Goal: Task Accomplishment & Management: Use online tool/utility

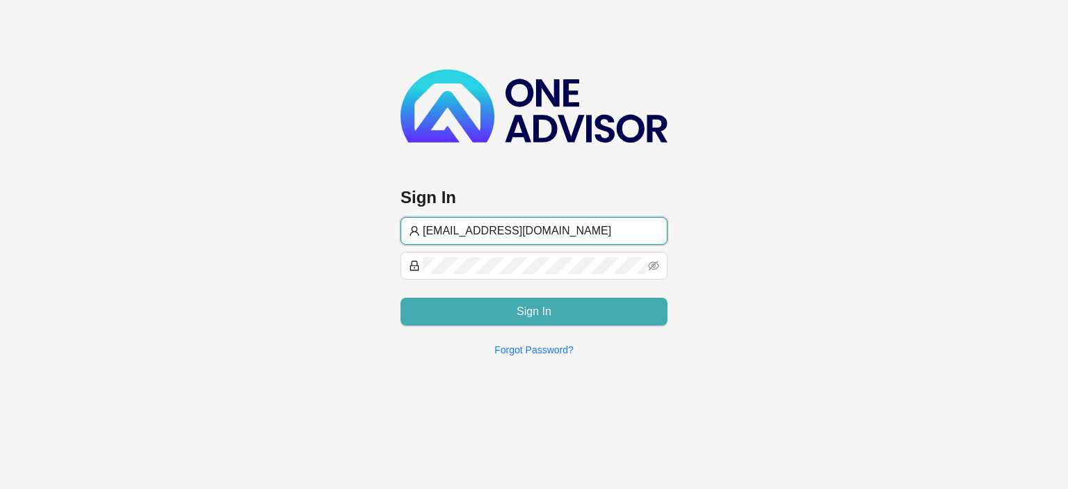
type input "[EMAIL_ADDRESS][DOMAIN_NAME]"
click at [537, 311] on span "Sign In" at bounding box center [534, 311] width 35 height 17
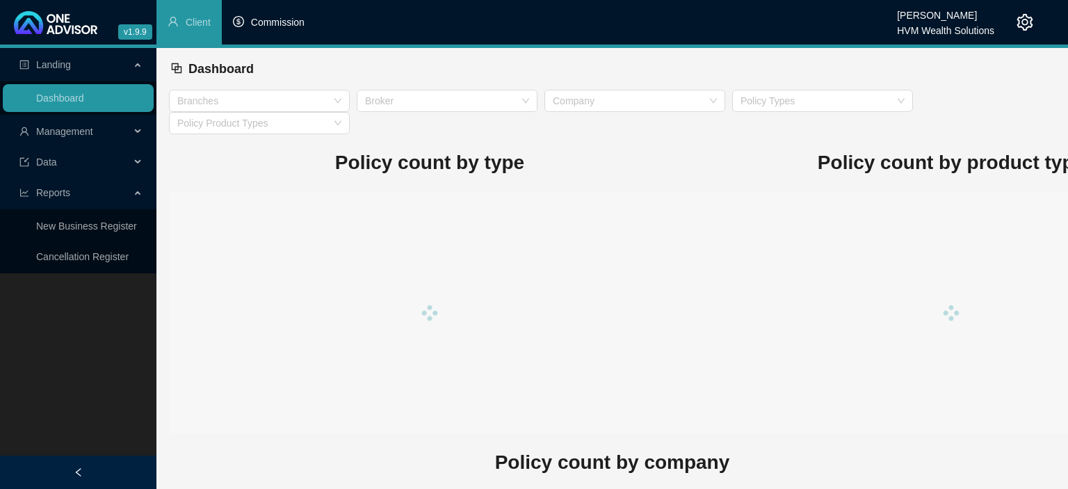
click at [268, 23] on span "Commission" at bounding box center [278, 22] width 54 height 11
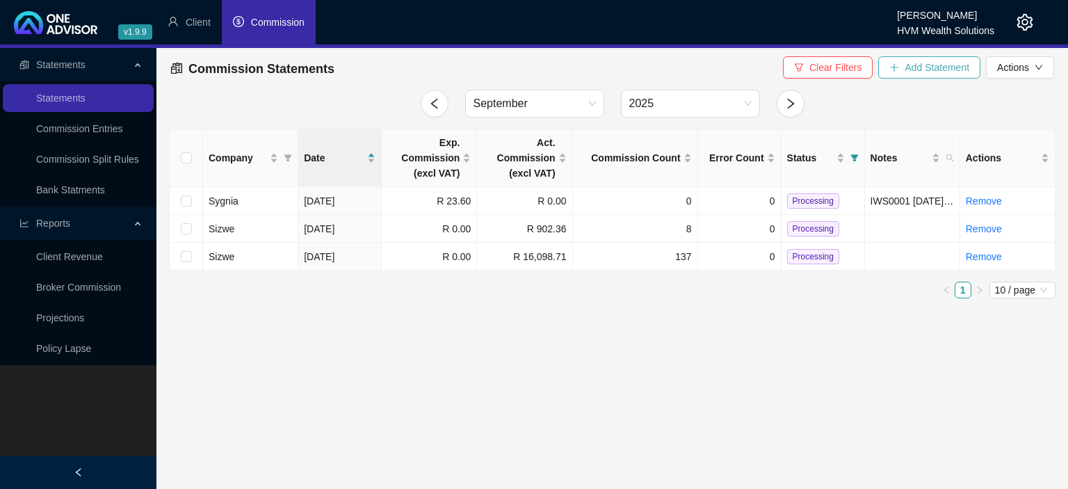
click at [894, 72] on icon "plus" at bounding box center [894, 68] width 10 height 10
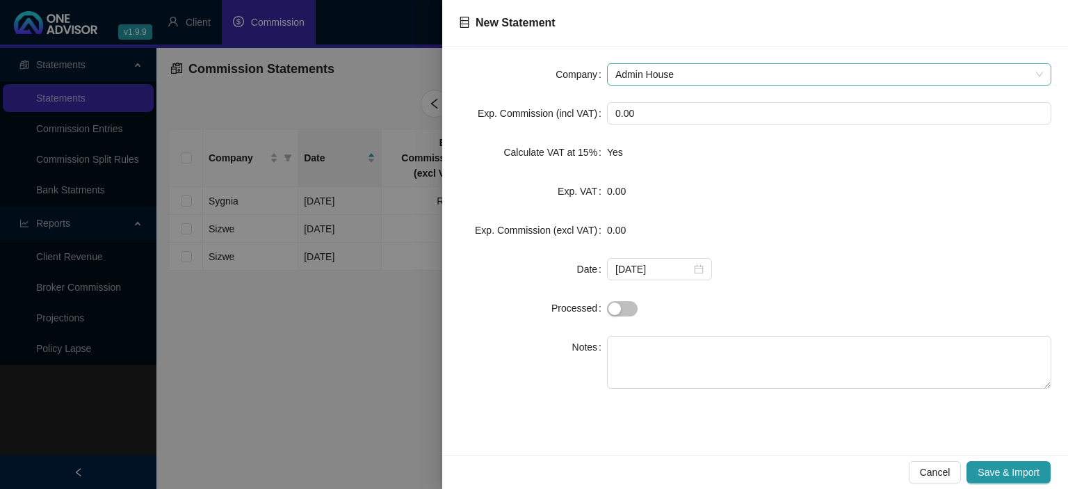
click at [663, 73] on span "Admin House" at bounding box center [829, 74] width 428 height 21
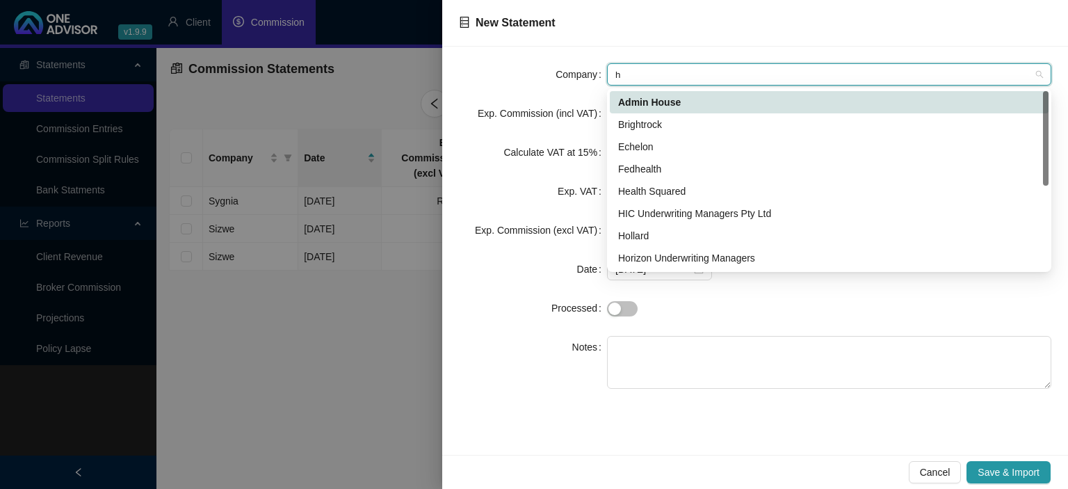
type input "ho"
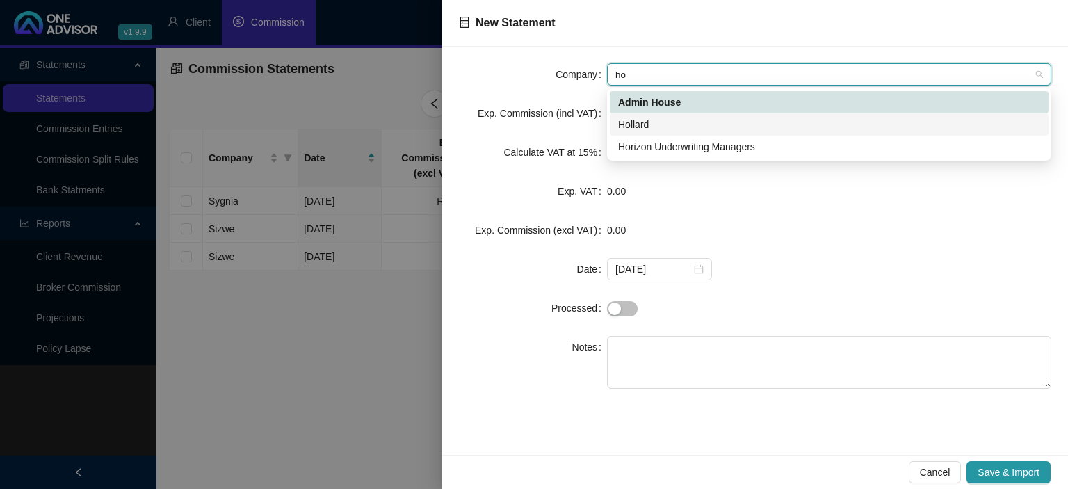
click at [652, 122] on div "Hollard" at bounding box center [829, 124] width 422 height 15
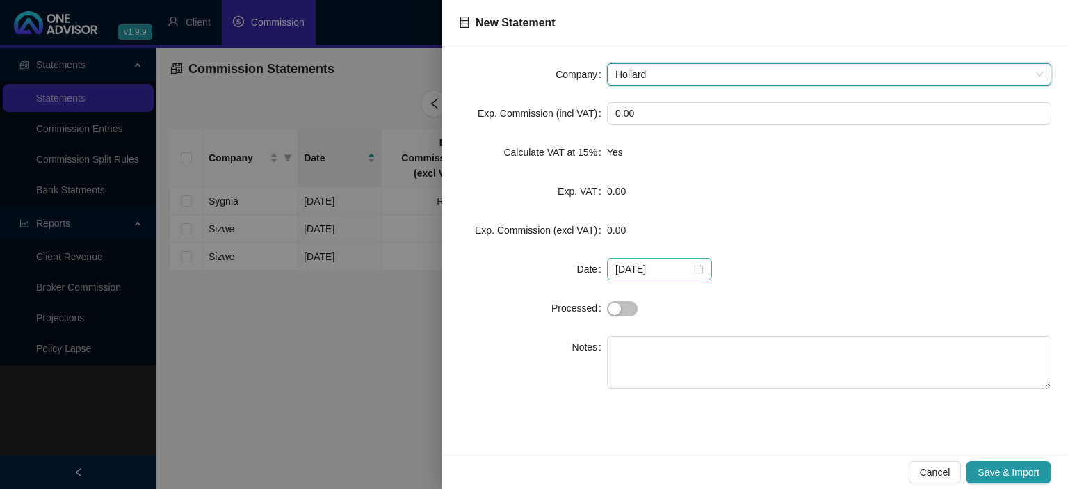
click at [691, 268] on div "[DATE]" at bounding box center [659, 268] width 88 height 15
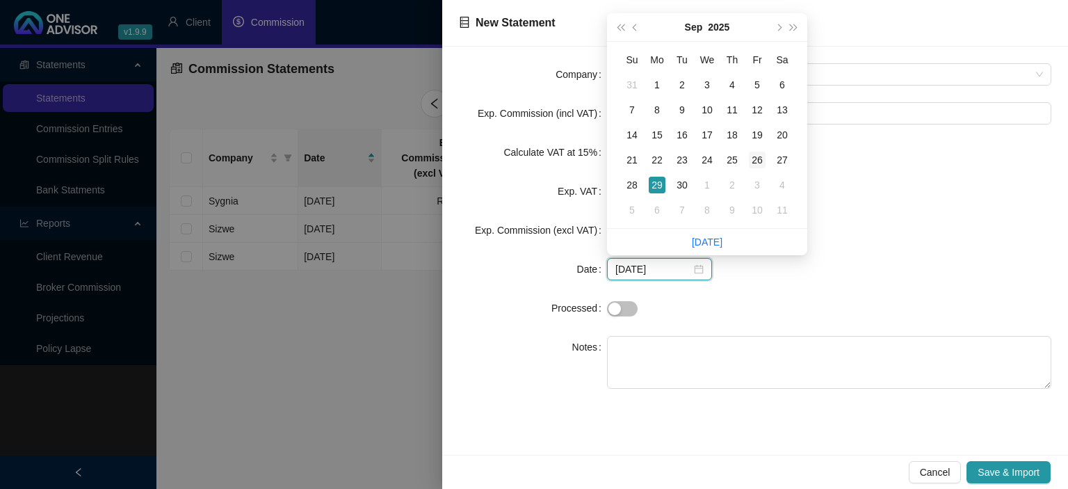
type input "[DATE]"
click at [758, 163] on div "26" at bounding box center [757, 160] width 17 height 17
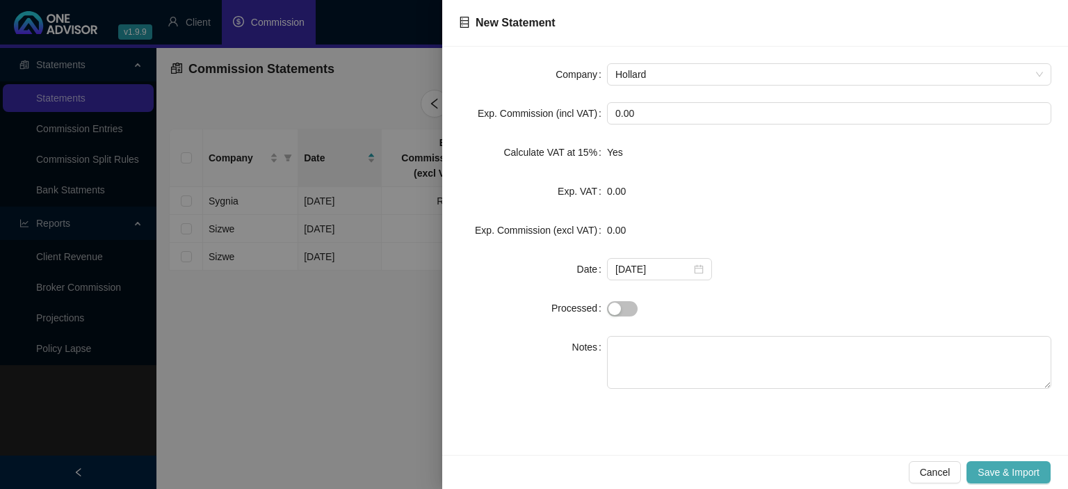
click at [989, 469] on span "Save & Import" at bounding box center [1009, 471] width 62 height 15
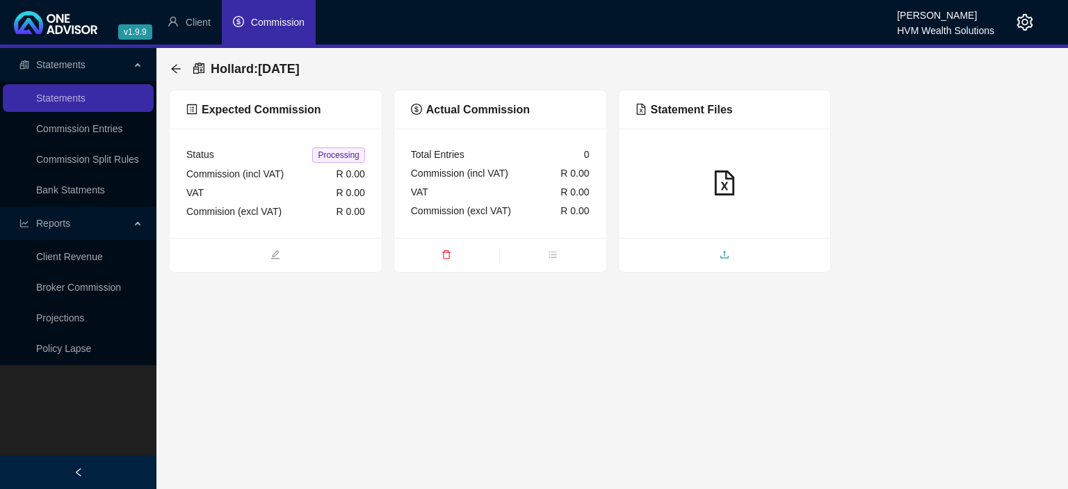
click at [705, 252] on span "upload" at bounding box center [725, 255] width 212 height 15
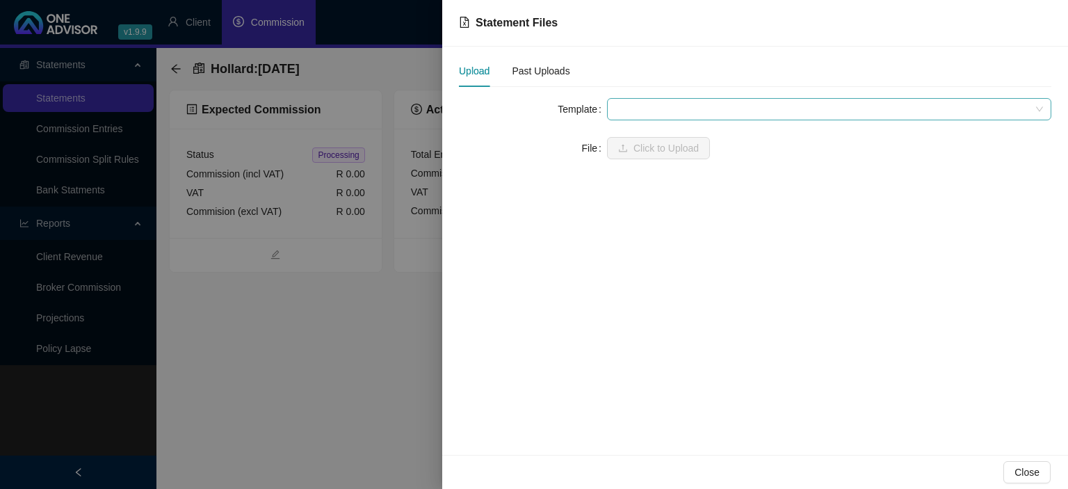
click at [633, 104] on span at bounding box center [829, 109] width 428 height 21
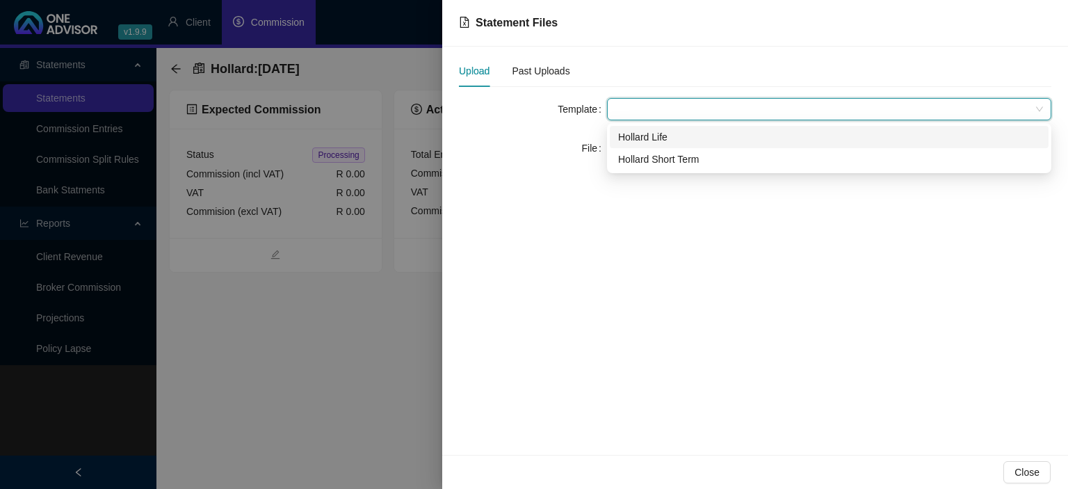
click at [636, 139] on div "Hollard Life" at bounding box center [829, 136] width 422 height 15
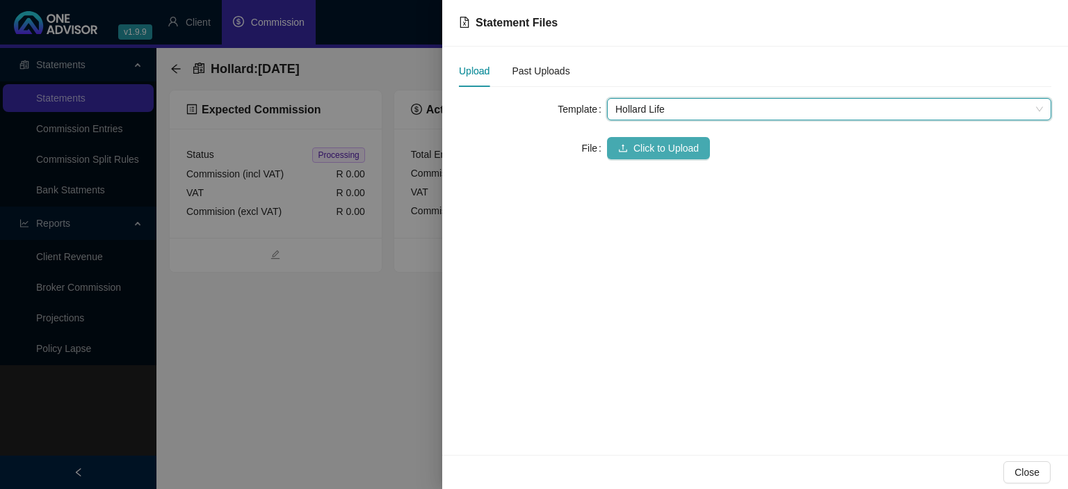
click at [635, 147] on span "Click to Upload" at bounding box center [665, 147] width 65 height 15
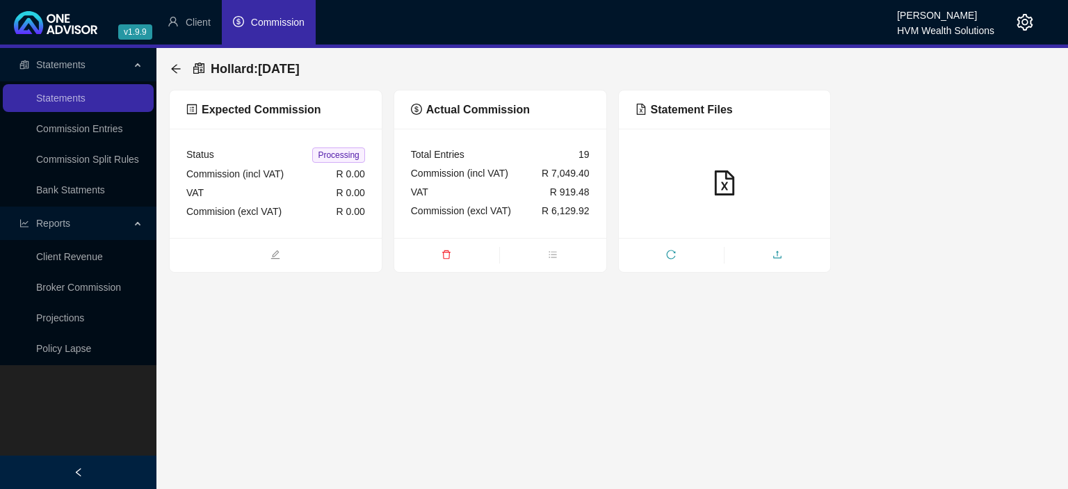
click at [780, 254] on icon "upload" at bounding box center [777, 255] width 10 height 10
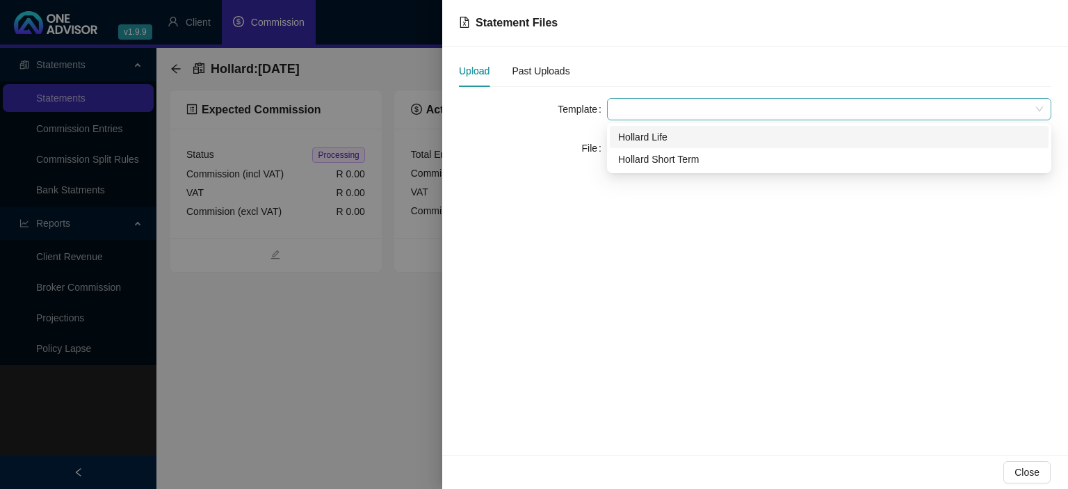
click at [627, 108] on span at bounding box center [829, 109] width 428 height 21
click at [630, 140] on div "Hollard Life" at bounding box center [829, 136] width 422 height 15
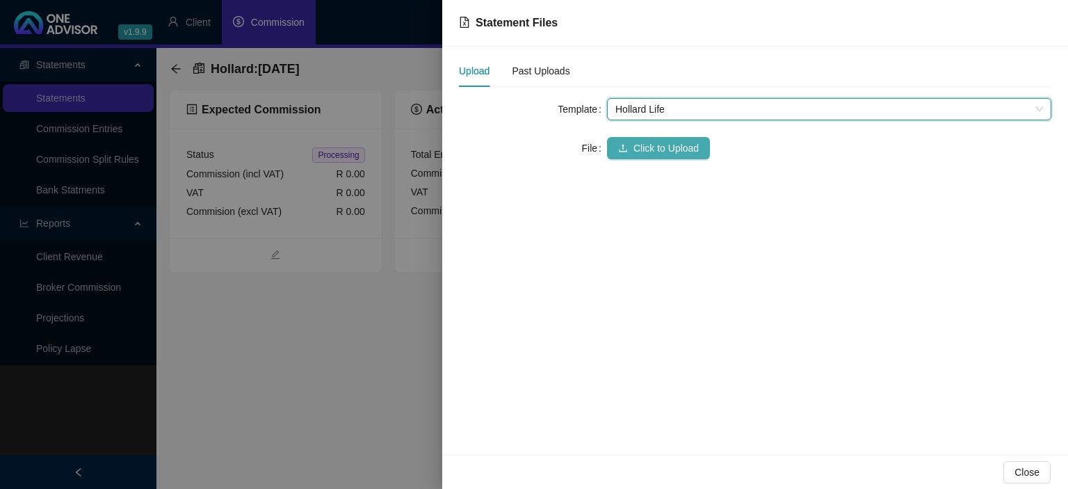
click at [628, 143] on button "Click to Upload" at bounding box center [658, 148] width 103 height 22
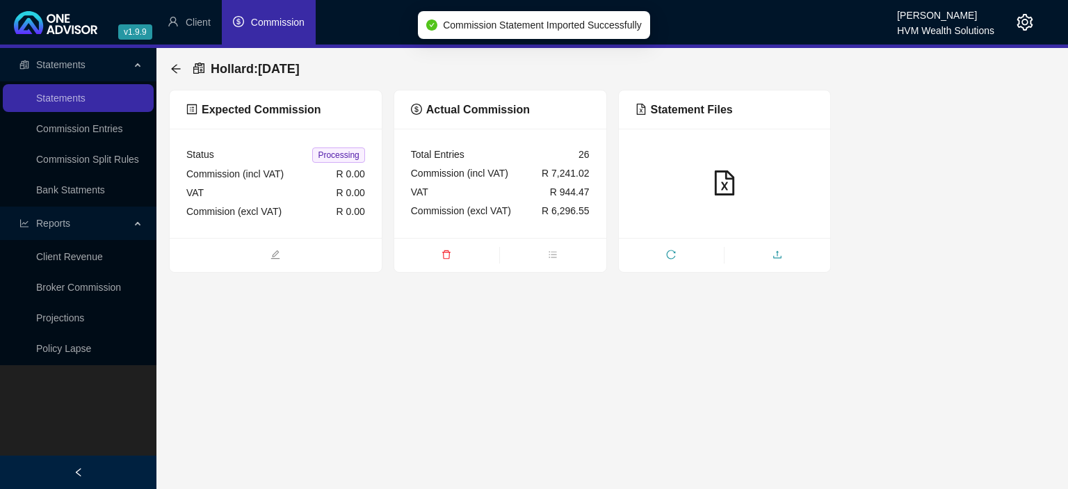
click at [793, 253] on span "upload" at bounding box center [777, 255] width 106 height 15
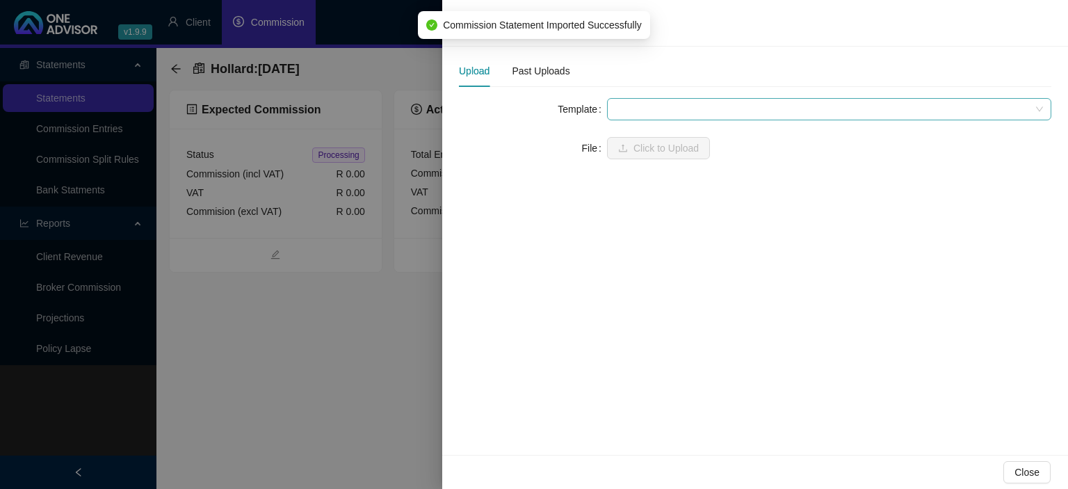
click at [635, 103] on span at bounding box center [829, 109] width 428 height 21
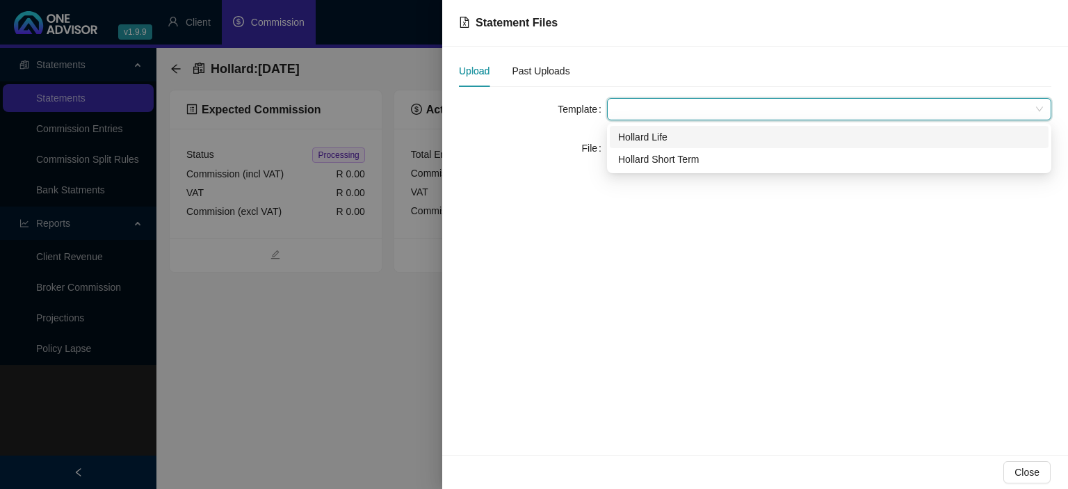
click at [638, 143] on div "Hollard Life" at bounding box center [829, 136] width 422 height 15
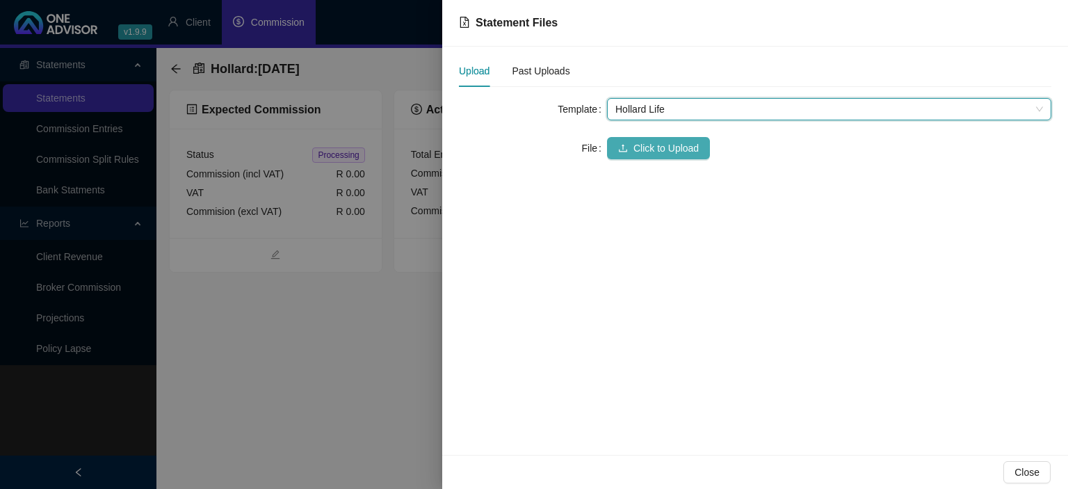
click at [635, 146] on span "Click to Upload" at bounding box center [665, 147] width 65 height 15
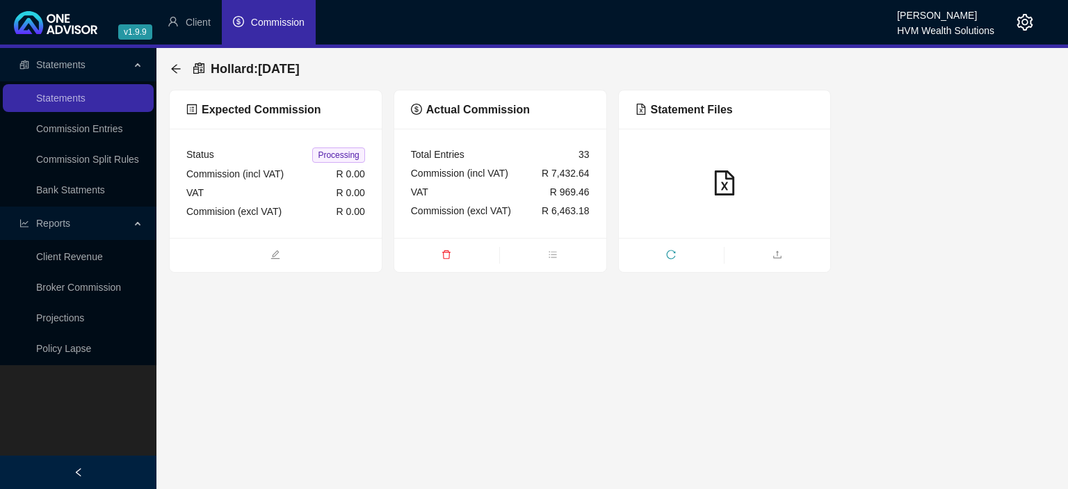
click at [633, 224] on div at bounding box center [725, 183] width 212 height 109
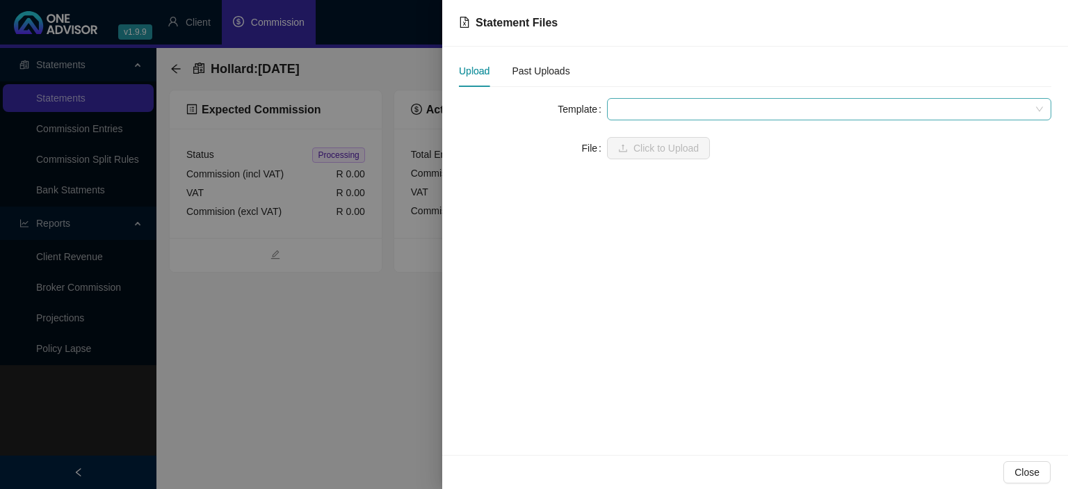
click at [632, 113] on span at bounding box center [829, 109] width 428 height 21
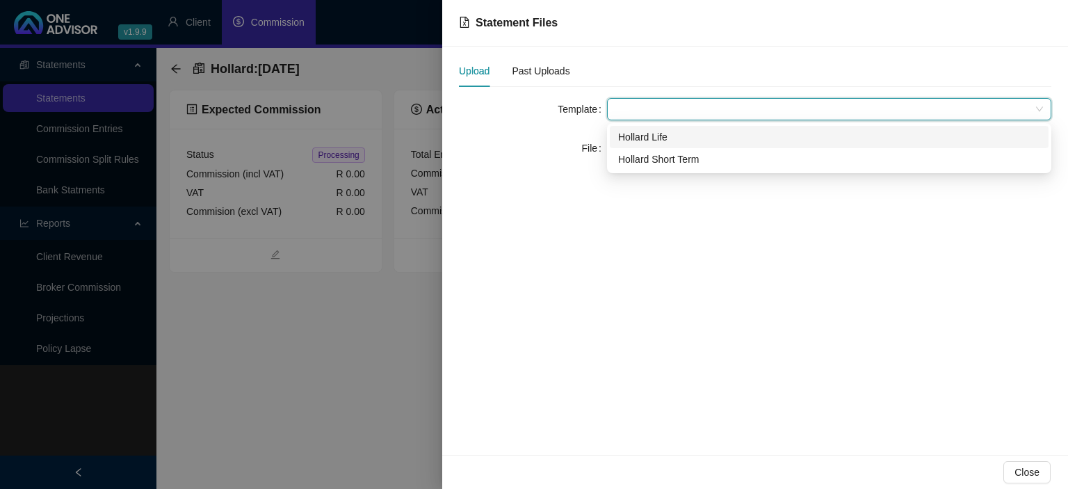
click at [624, 140] on div "Hollard Life" at bounding box center [829, 136] width 422 height 15
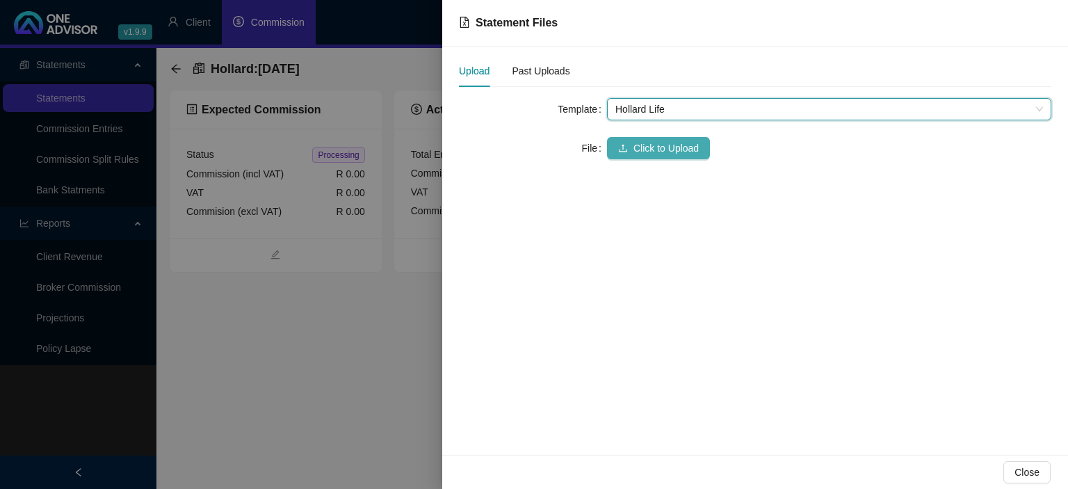
click at [629, 152] on button "Click to Upload" at bounding box center [658, 148] width 103 height 22
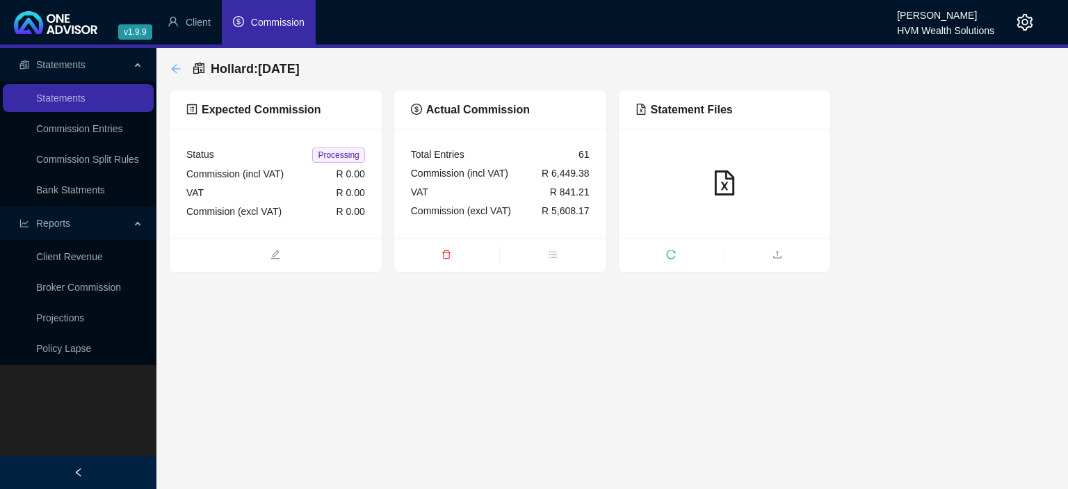
click at [173, 69] on icon "arrow-left" at bounding box center [175, 68] width 9 height 9
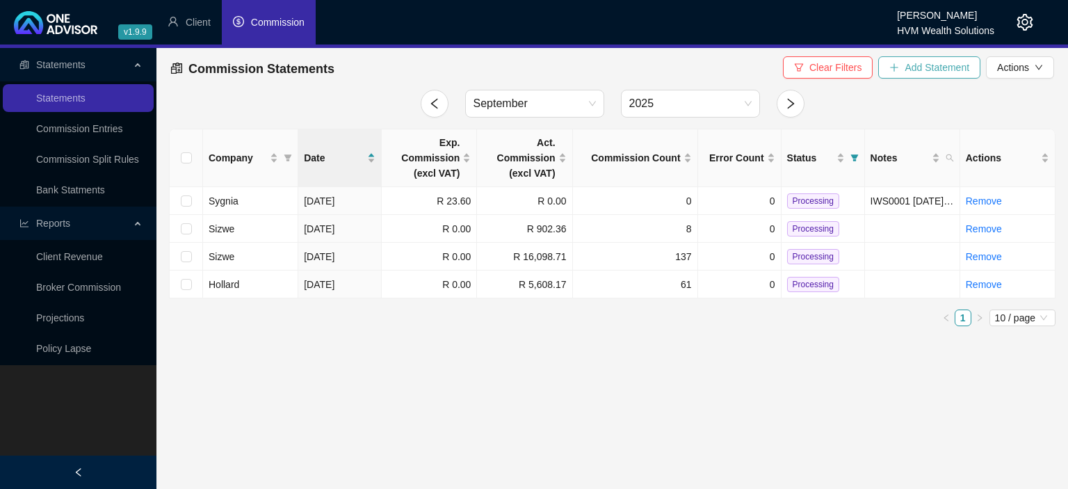
click at [912, 70] on span "Add Statement" at bounding box center [937, 67] width 65 height 15
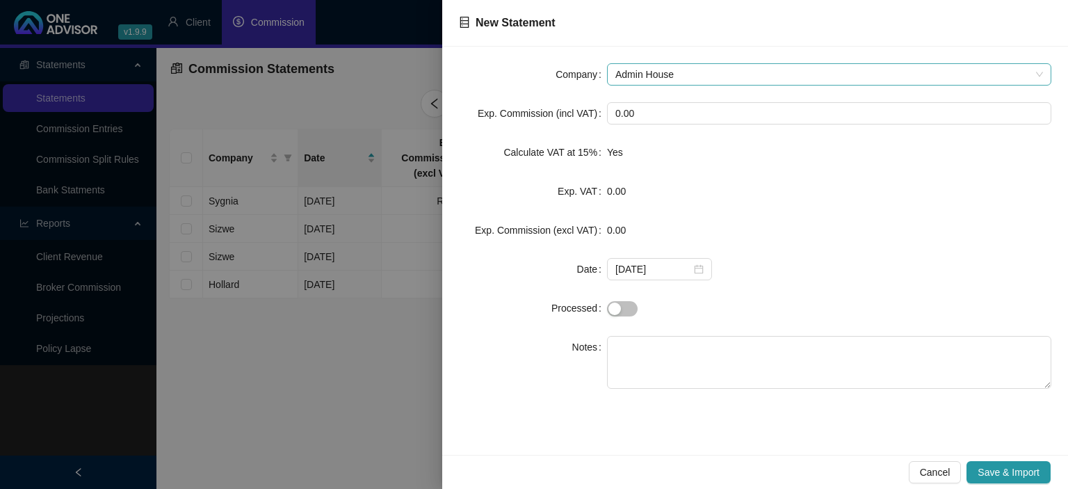
click at [670, 71] on span "Admin House" at bounding box center [829, 74] width 428 height 21
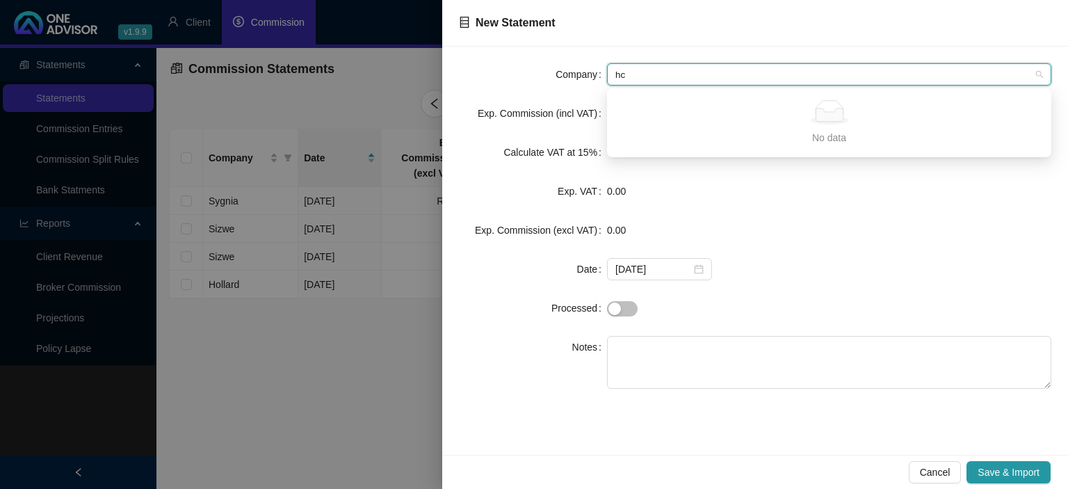
click at [656, 71] on input "hc" at bounding box center [822, 74] width 415 height 21
type input "hv"
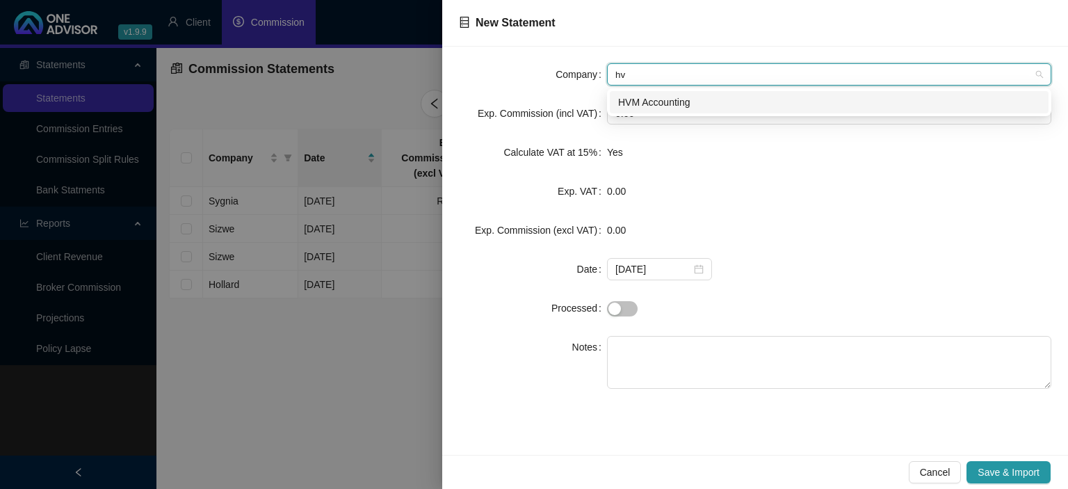
click at [683, 106] on div "HVM Accounting" at bounding box center [829, 102] width 422 height 15
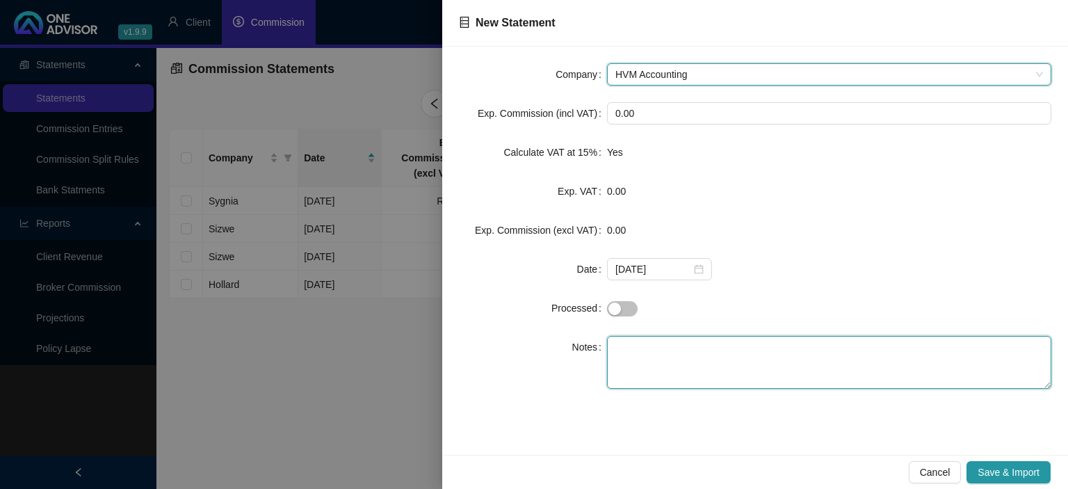
click at [661, 342] on textarea at bounding box center [829, 362] width 444 height 53
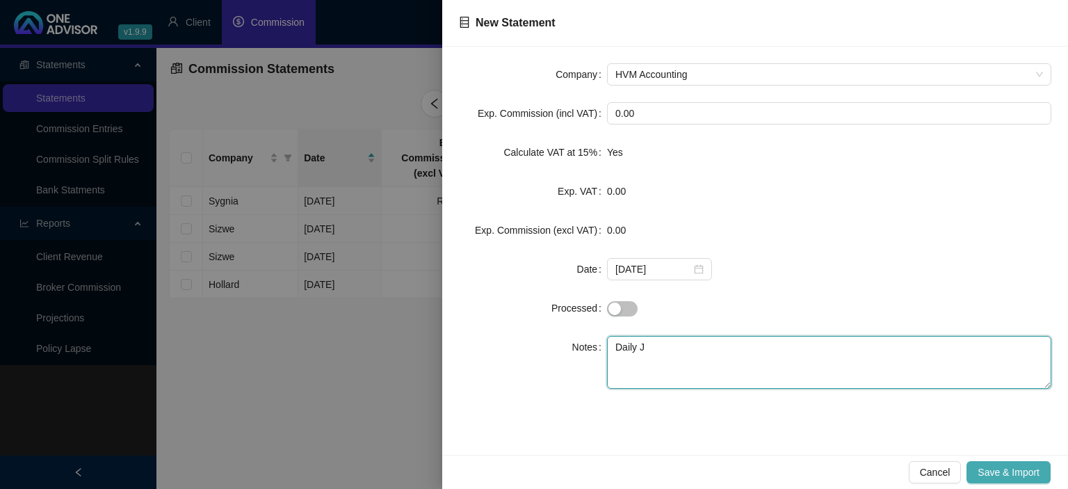
type textarea "Daily J"
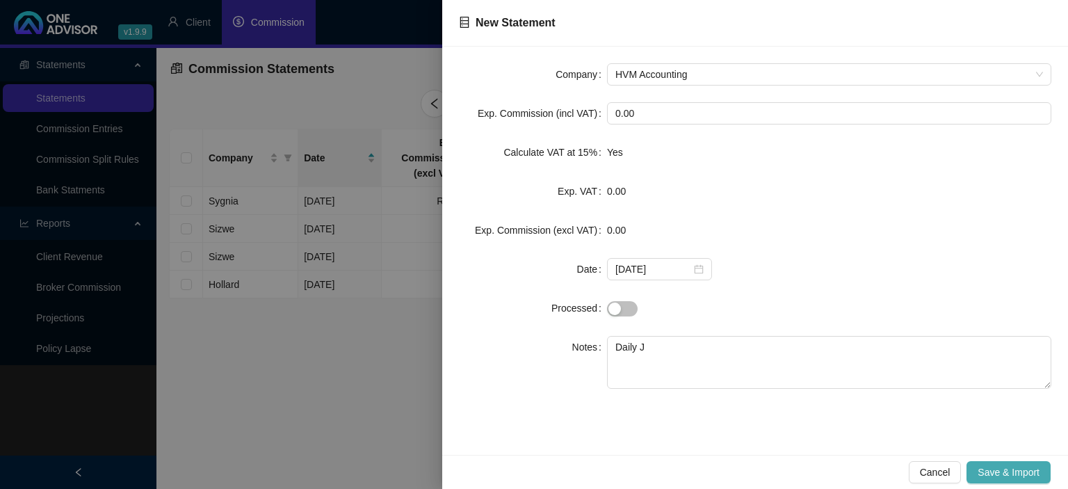
click at [979, 465] on span "Save & Import" at bounding box center [1009, 471] width 62 height 15
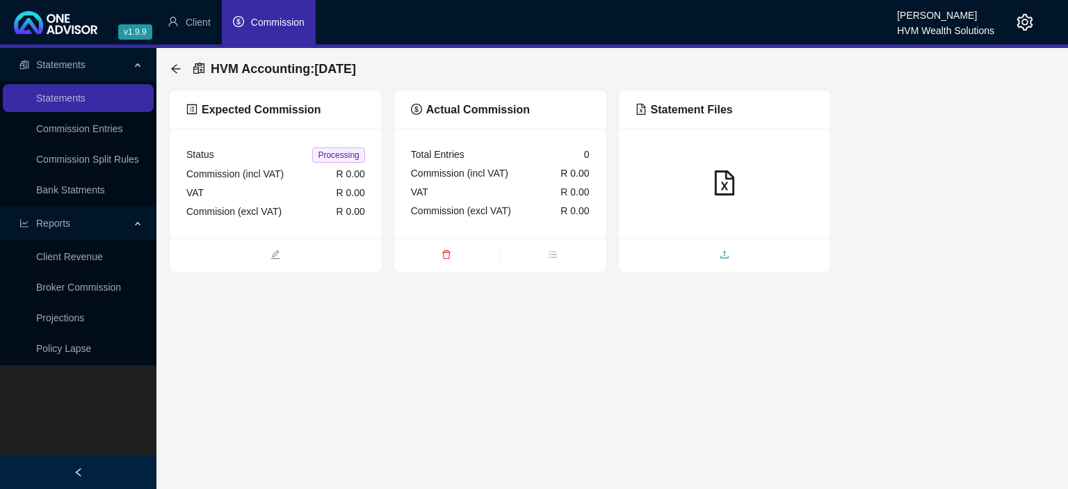
click at [677, 251] on span "upload" at bounding box center [725, 255] width 212 height 15
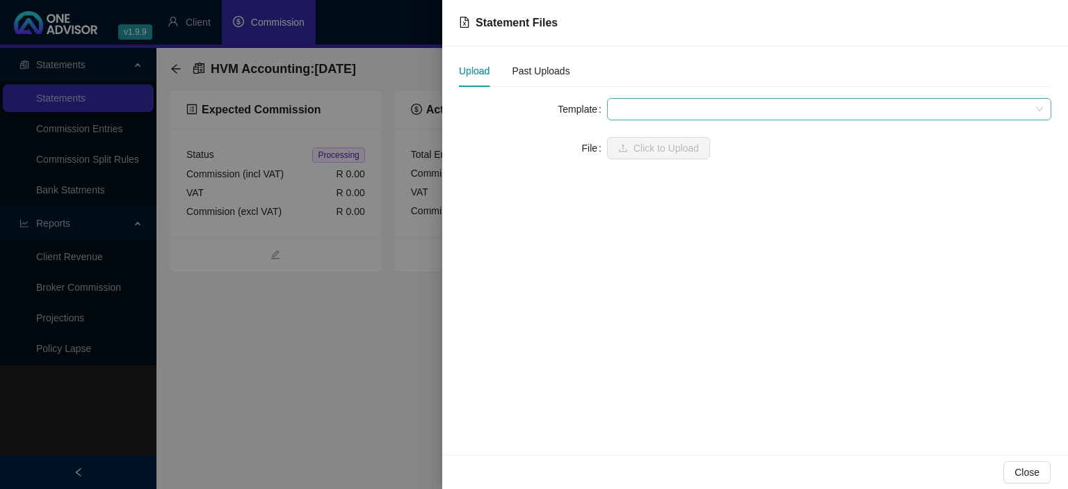
click at [649, 113] on span at bounding box center [829, 109] width 428 height 21
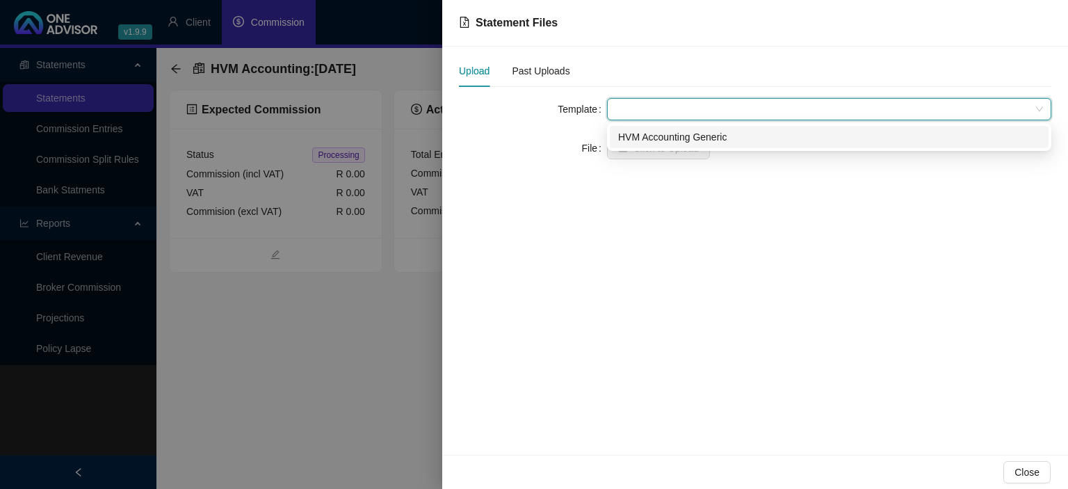
click at [647, 133] on div "HVM Accounting Generic" at bounding box center [829, 136] width 422 height 15
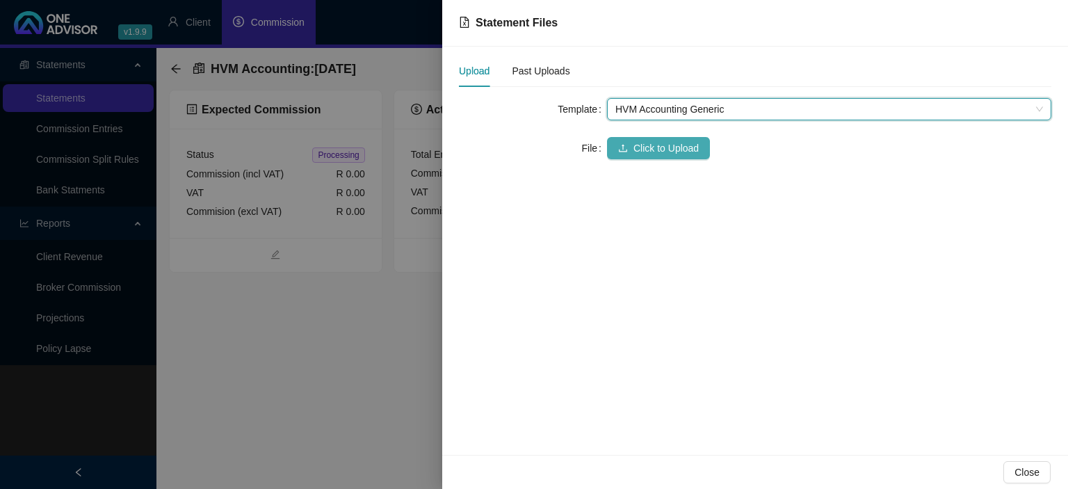
click at [644, 146] on span "Click to Upload" at bounding box center [665, 147] width 65 height 15
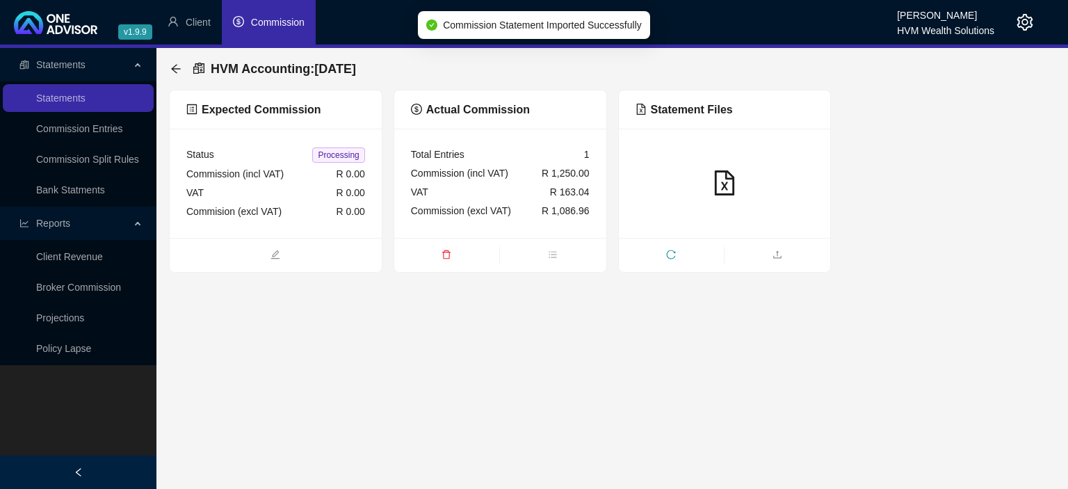
click at [697, 234] on div at bounding box center [725, 183] width 212 height 109
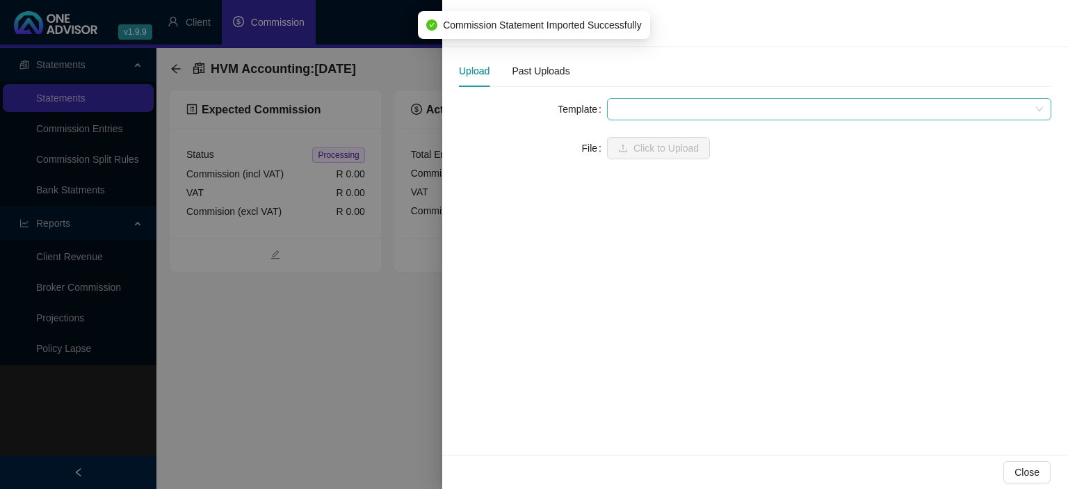
click at [650, 115] on span at bounding box center [829, 109] width 428 height 21
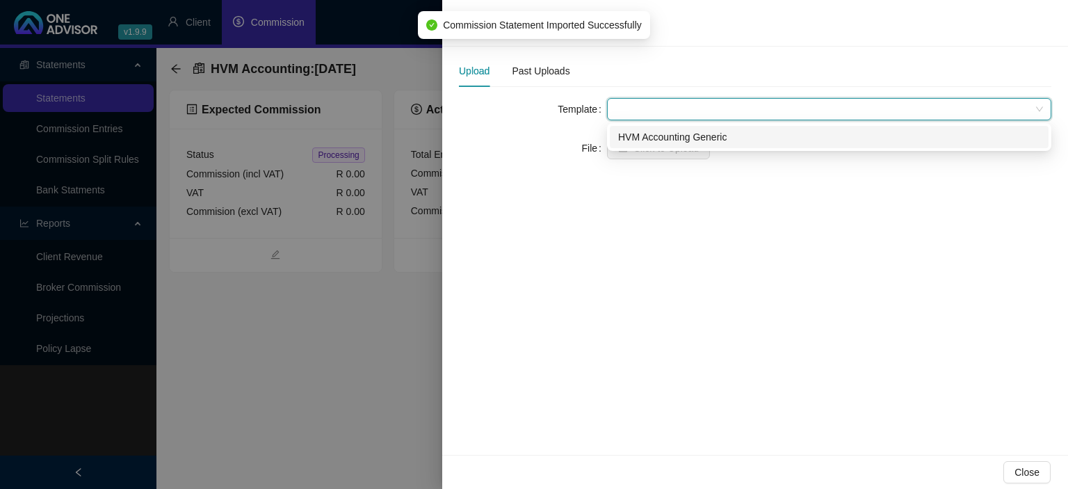
click at [647, 136] on div "HVM Accounting Generic" at bounding box center [829, 136] width 422 height 15
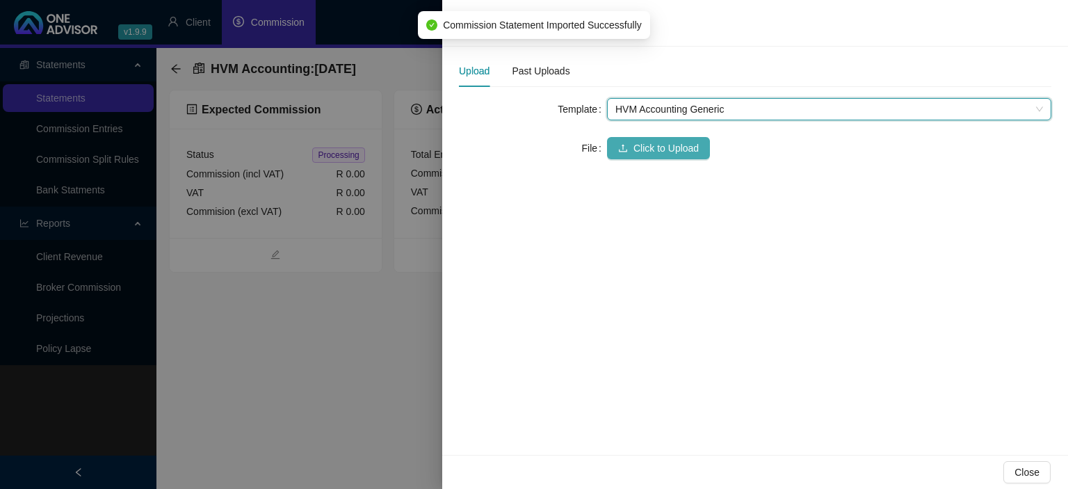
click at [645, 141] on span "Click to Upload" at bounding box center [665, 147] width 65 height 15
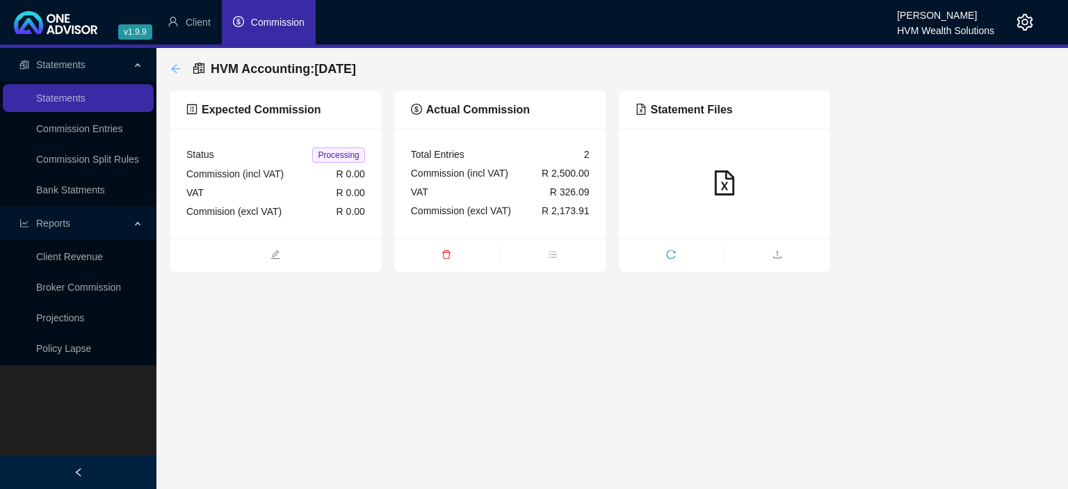
click at [175, 68] on icon "arrow-left" at bounding box center [175, 68] width 11 height 11
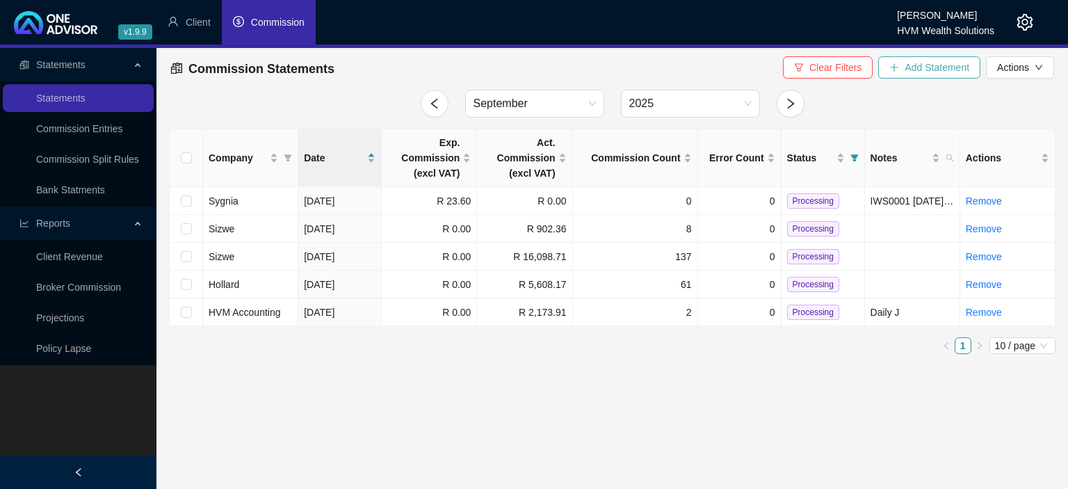
click at [923, 71] on span "Add Statement" at bounding box center [937, 67] width 65 height 15
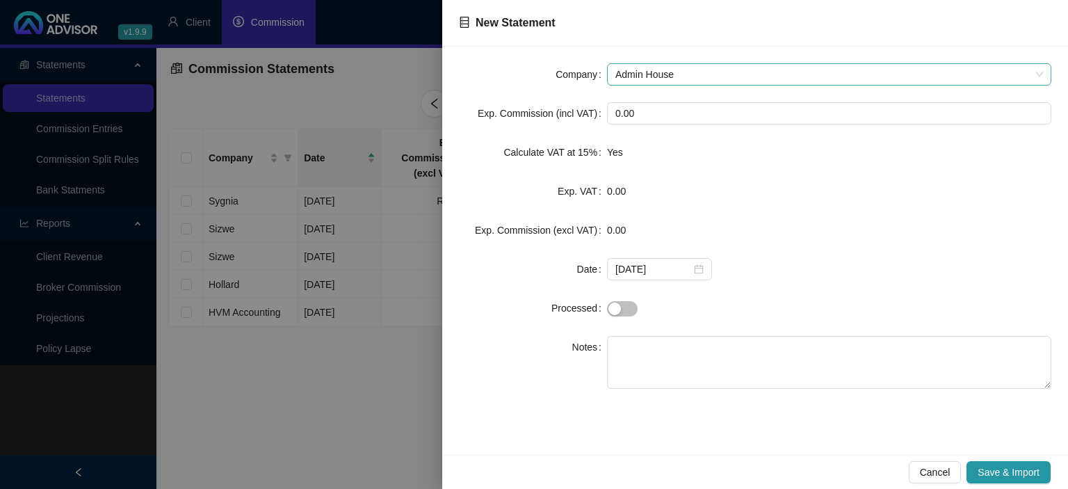
click at [714, 69] on span "Admin House" at bounding box center [829, 74] width 428 height 21
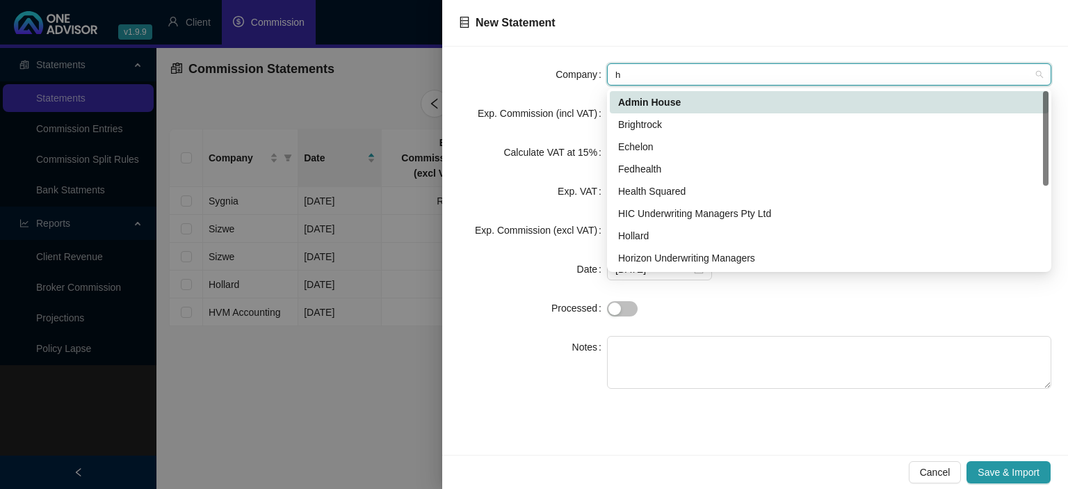
type input "hv"
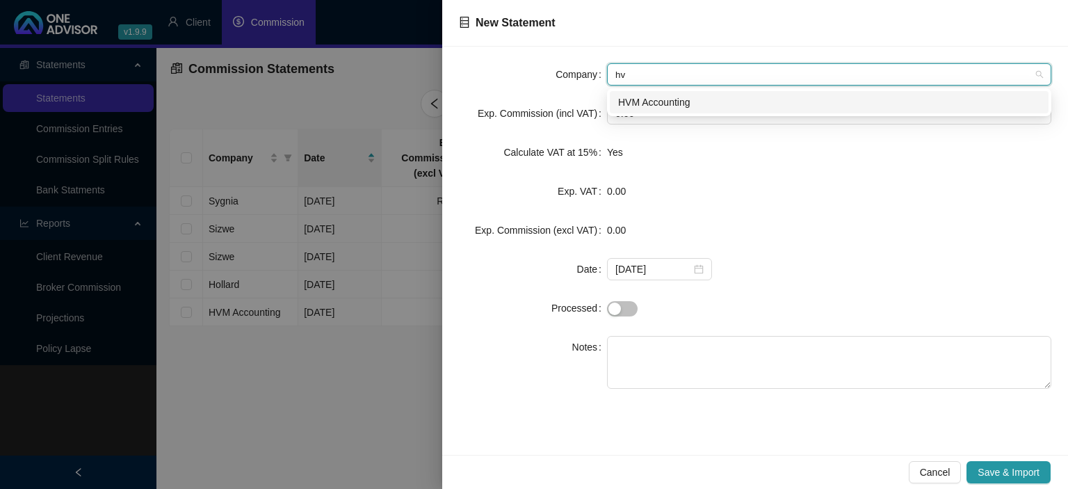
click at [665, 108] on div "HVM Accounting" at bounding box center [829, 102] width 422 height 15
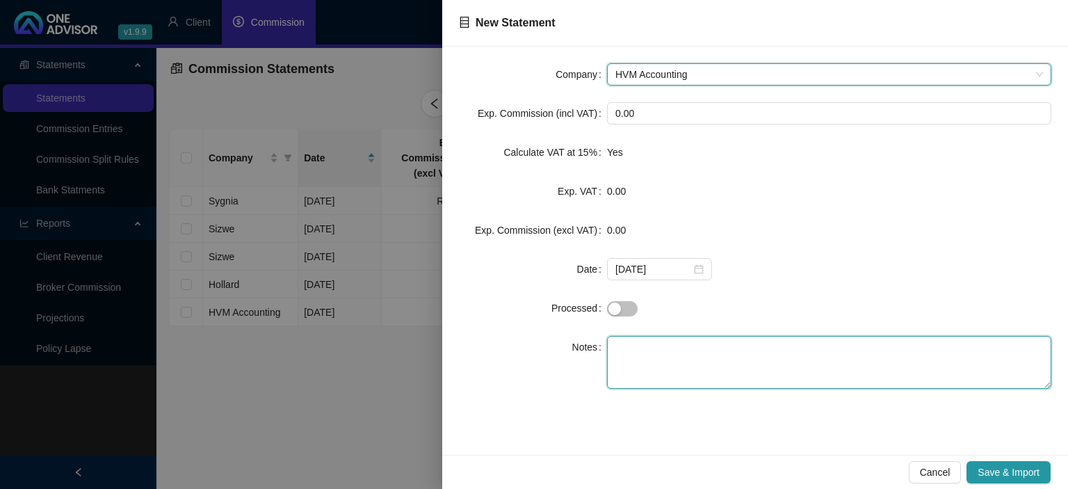
click at [637, 346] on textarea at bounding box center [829, 362] width 444 height 53
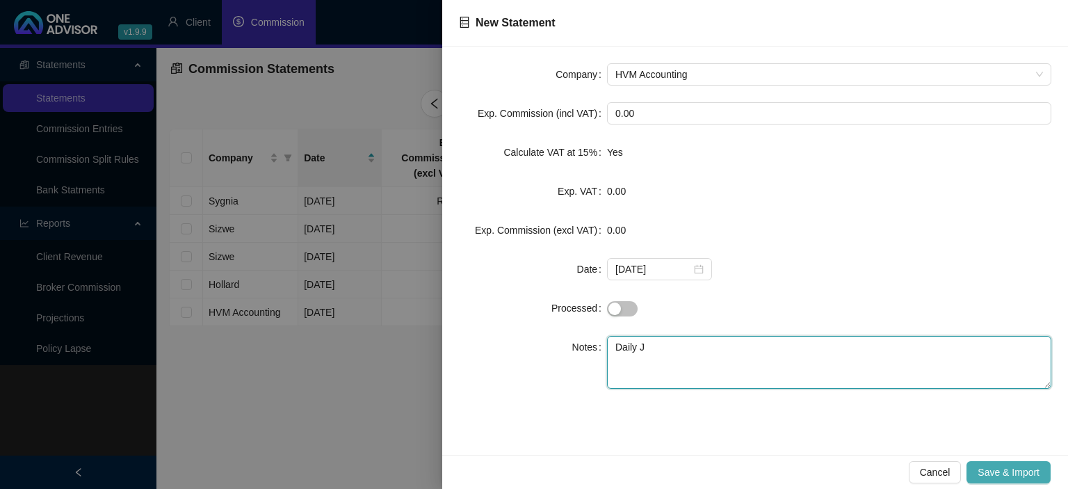
type textarea "Daily J"
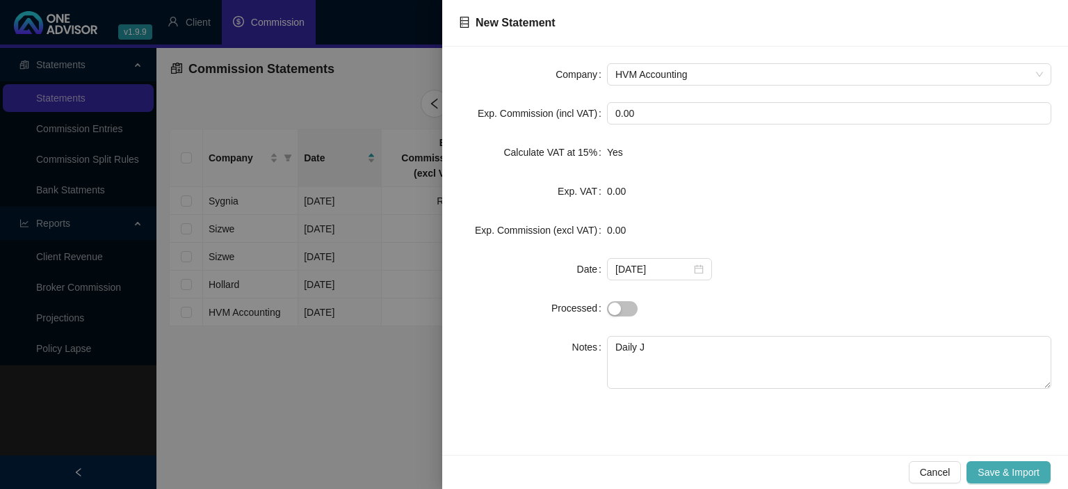
click at [986, 477] on span "Save & Import" at bounding box center [1009, 471] width 62 height 15
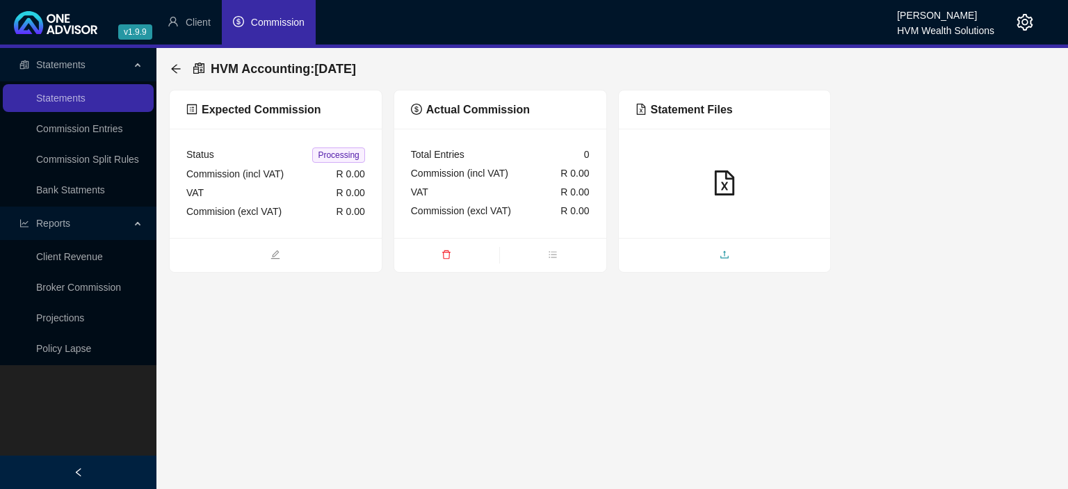
click at [687, 261] on span "upload" at bounding box center [725, 255] width 212 height 15
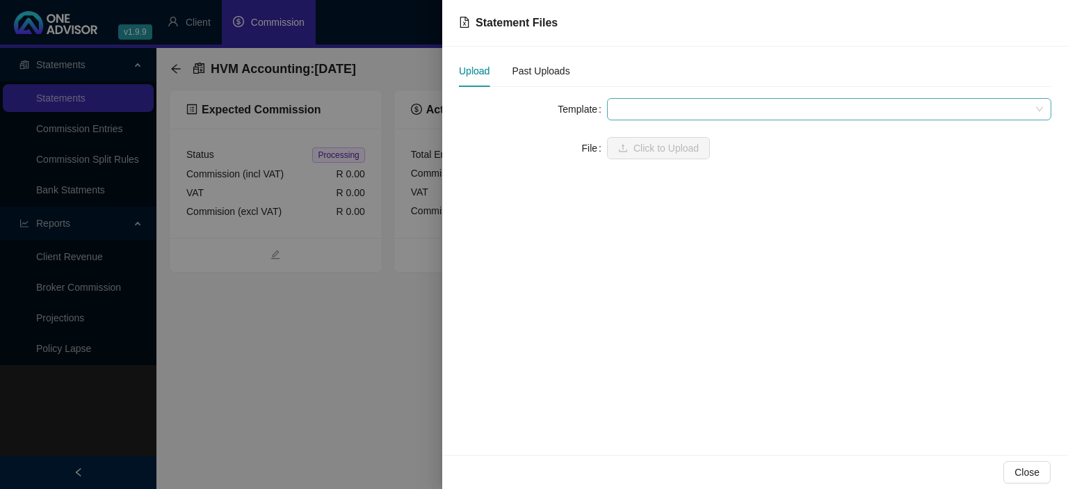
click at [656, 110] on span at bounding box center [829, 109] width 428 height 21
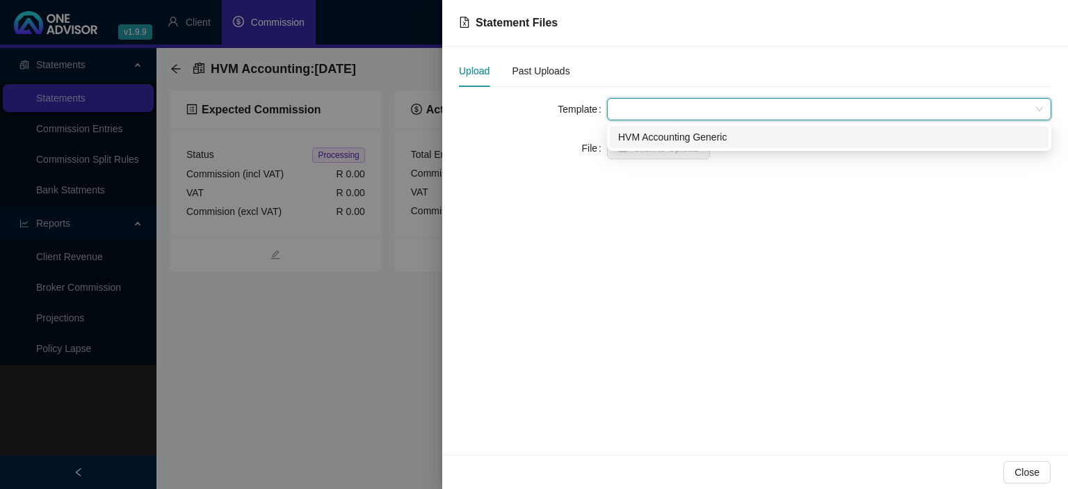
click at [654, 138] on div "HVM Accounting Generic" at bounding box center [829, 136] width 422 height 15
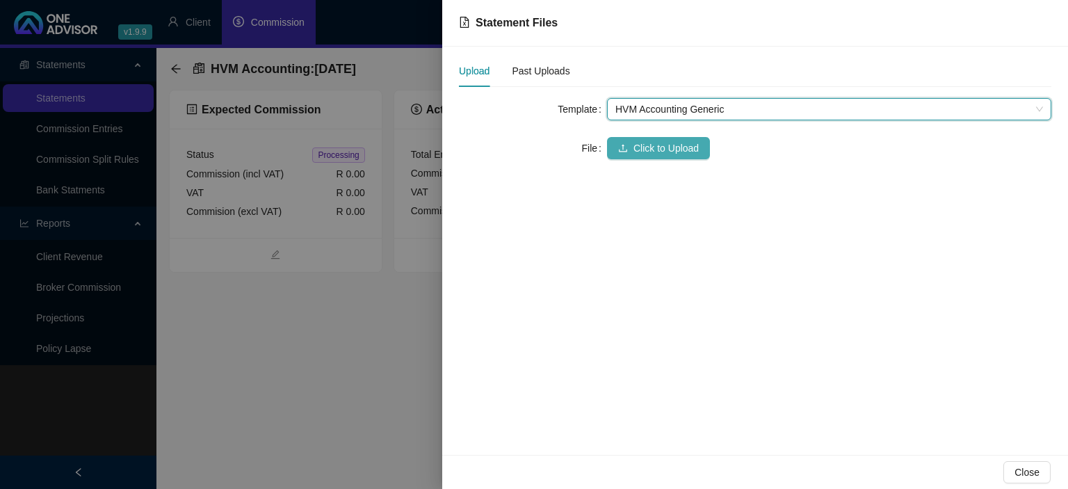
click at [647, 145] on span "Click to Upload" at bounding box center [665, 147] width 65 height 15
